Goal: Task Accomplishment & Management: Manage account settings

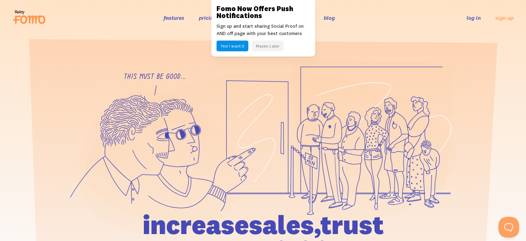
click at [472, 19] on link "log in" at bounding box center [474, 17] width 14 height 7
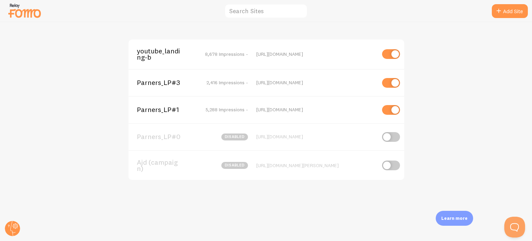
click at [163, 114] on div "Parners_LP#1 5,288 Impressions - [URL][DOMAIN_NAME]" at bounding box center [265, 109] width 275 height 27
click at [163, 112] on span "Parners_LP#1" at bounding box center [165, 109] width 56 height 6
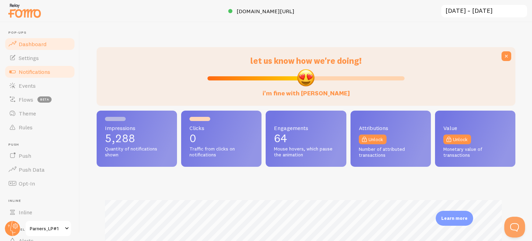
scroll to position [182, 413]
click at [21, 75] on link "Notifications" at bounding box center [39, 72] width 71 height 14
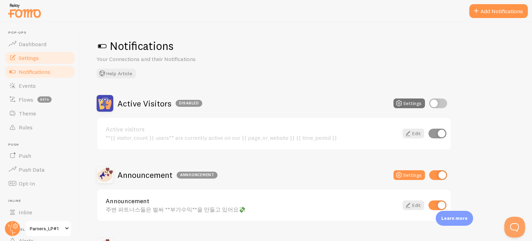
click at [33, 64] on link "Settings" at bounding box center [39, 58] width 71 height 14
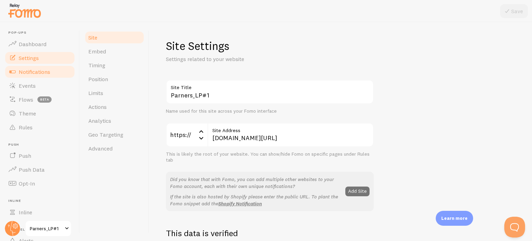
click at [31, 76] on link "Notifications" at bounding box center [39, 72] width 71 height 14
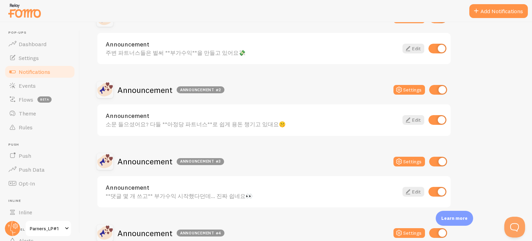
scroll to position [173, 0]
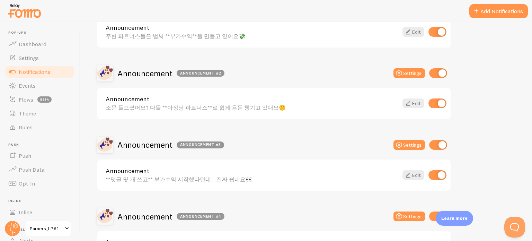
click at [242, 131] on div "Active Visitors Disabled Settings Active visitors **{{ visitor_count }} users**…" at bounding box center [274, 212] width 354 height 580
click at [413, 31] on link "Edit" at bounding box center [413, 32] width 22 height 10
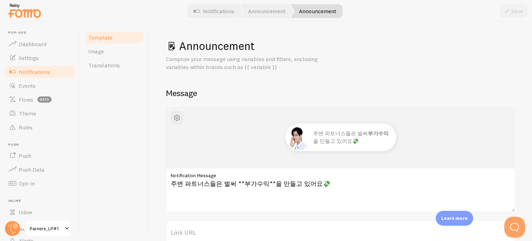
click at [207, 175] on label "Notification Message" at bounding box center [340, 174] width 349 height 12
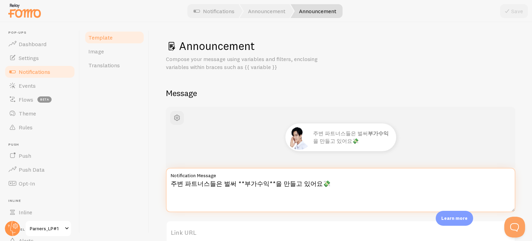
click at [207, 175] on textarea "주변 파트너스들은 벌써 **부가수익**을 만들고 있어요💸" at bounding box center [340, 190] width 349 height 44
click at [207, 180] on textarea "주변 파트너스들은 벌써 **부가수익**을 만들고 있어요💸" at bounding box center [340, 190] width 349 height 44
type textarea "주변 파트너들은 벌써 **부가수익**을 만들고 있어요💸"
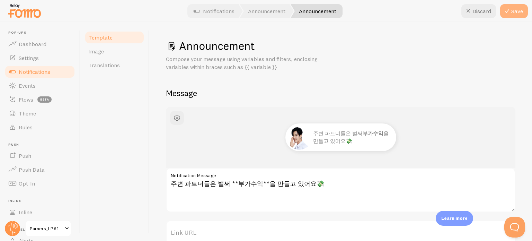
click at [516, 14] on button "Save" at bounding box center [514, 11] width 28 height 14
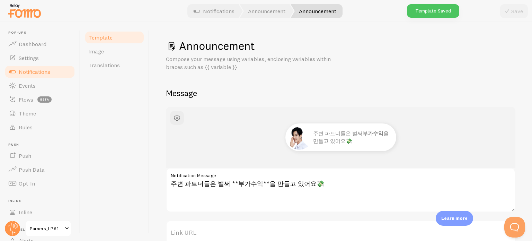
click at [37, 74] on span "Notifications" at bounding box center [34, 71] width 31 height 7
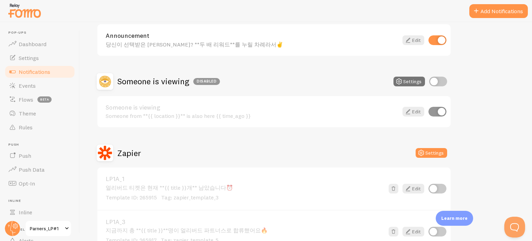
scroll to position [381, 0]
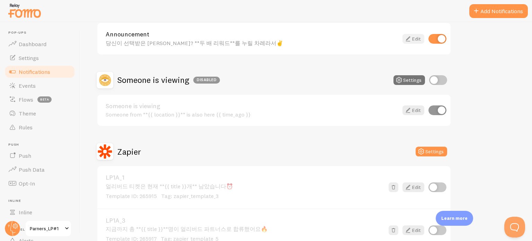
click at [412, 34] on link "Edit" at bounding box center [413, 39] width 22 height 10
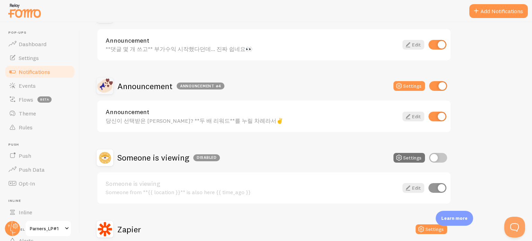
scroll to position [381, 0]
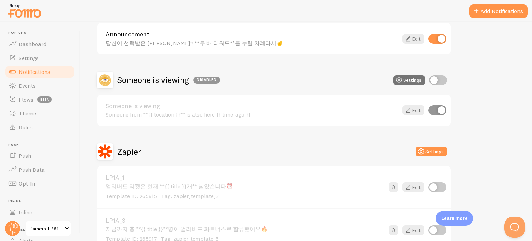
click at [276, 72] on div "Someone is viewing Disabled Settings" at bounding box center [274, 80] width 354 height 17
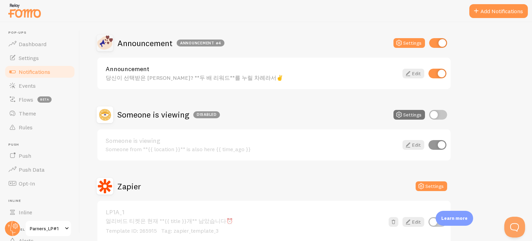
scroll to position [346, 0]
click at [438, 44] on input "checkbox" at bounding box center [438, 43] width 18 height 10
checkbox input "false"
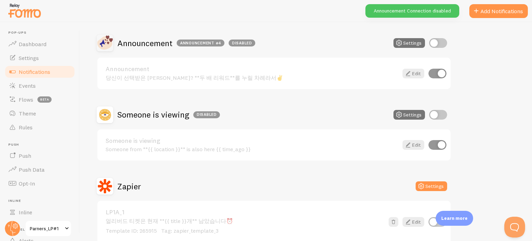
click at [440, 70] on input "checkbox" at bounding box center [437, 74] width 18 height 10
checkbox input "false"
click at [441, 141] on input "checkbox" at bounding box center [437, 145] width 18 height 10
checkbox input "false"
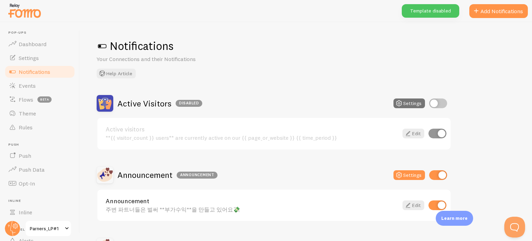
scroll to position [0, 0]
